Goal: Information Seeking & Learning: Learn about a topic

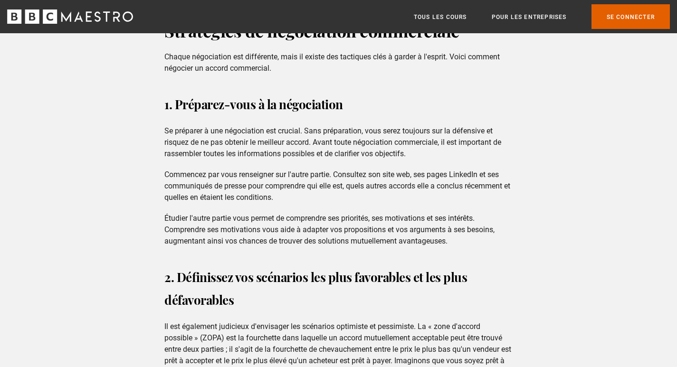
scroll to position [760, 0]
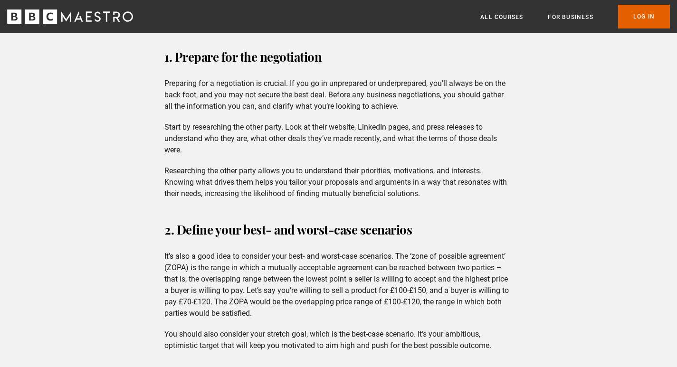
drag, startPoint x: 585, startPoint y: 136, endPoint x: 582, endPoint y: 127, distance: 8.9
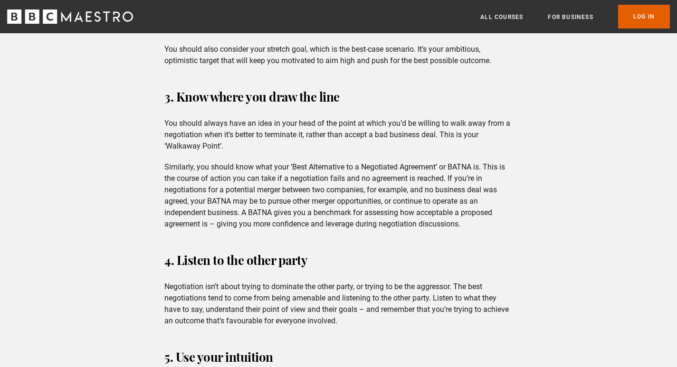
scroll to position [1093, 0]
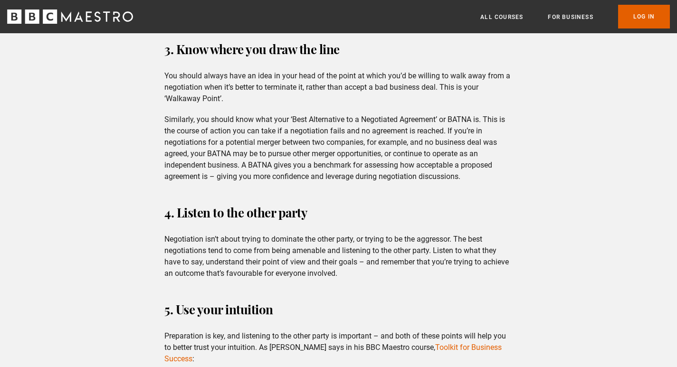
click at [406, 137] on p "Similarly, you should know what your ‘Best Alternative to a Negotiated Agreemen…" at bounding box center [338, 148] width 348 height 68
click at [549, 116] on div "Whether you’re just starting out in business or are long-established, one of th…" at bounding box center [338, 305] width 677 height 2185
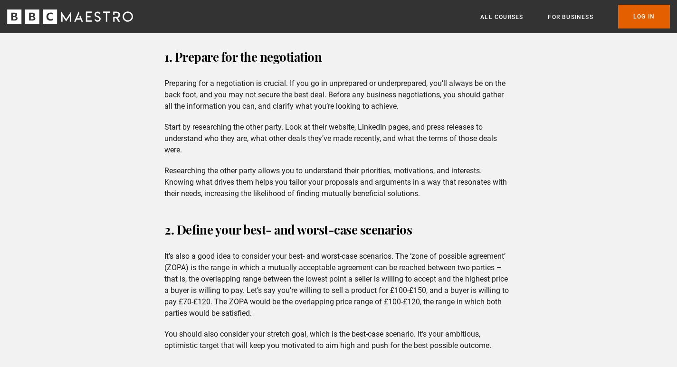
drag, startPoint x: 540, startPoint y: 123, endPoint x: 546, endPoint y: 123, distance: 6.2
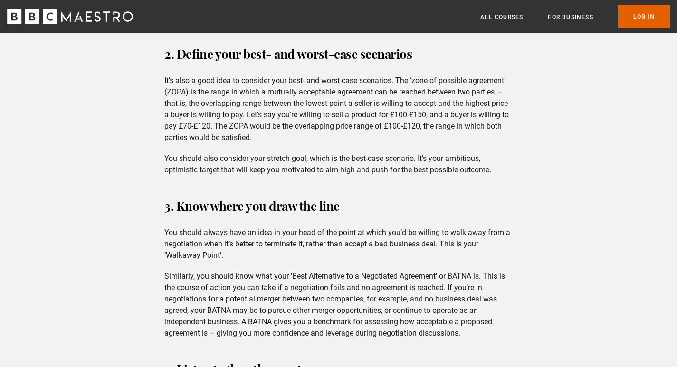
scroll to position [950, 0]
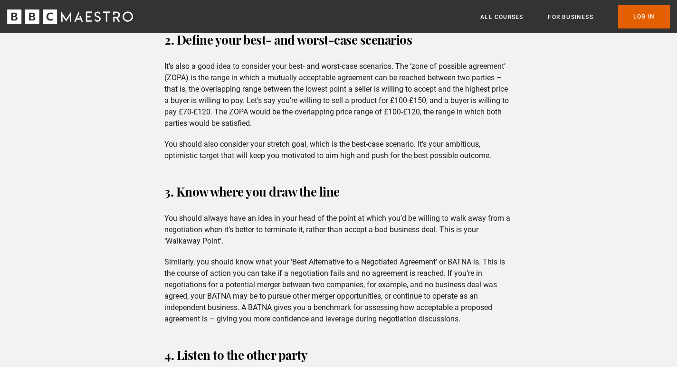
click at [659, 32] on header "Menu Close All Courses For business Already have an account? Log In" at bounding box center [338, 16] width 677 height 33
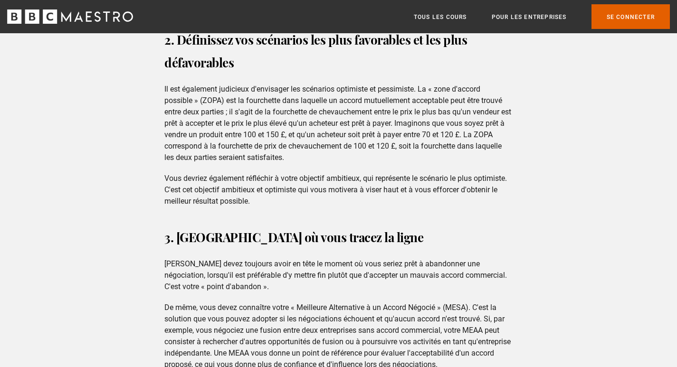
drag, startPoint x: 684, startPoint y: 72, endPoint x: 412, endPoint y: 77, distance: 271.7
click at [412, 77] on div "2. Définissez vos scénarios les plus favorables et les plus défavorables Il est…" at bounding box center [338, 118] width 363 height 179
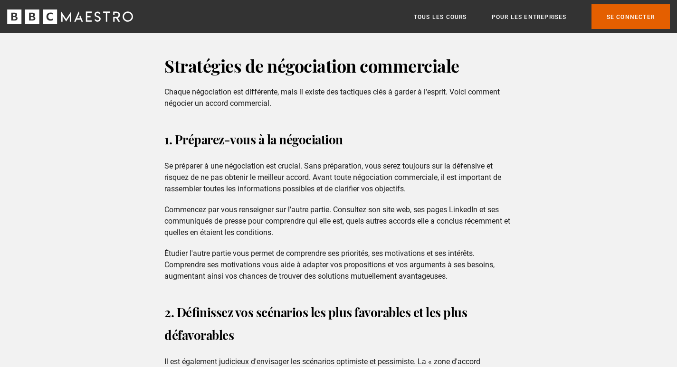
scroll to position [665, 0]
